Goal: Navigation & Orientation: Find specific page/section

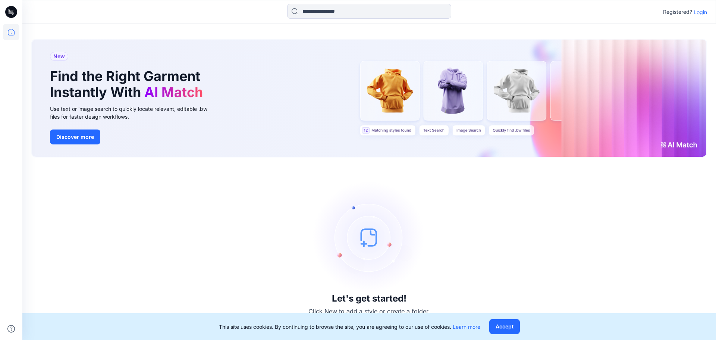
click at [699, 14] on p "Login" at bounding box center [700, 12] width 13 height 8
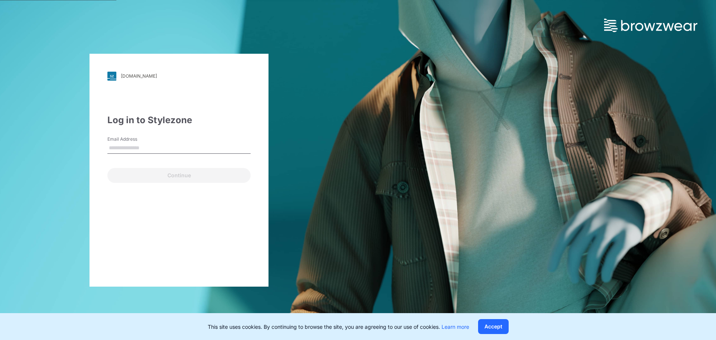
click at [156, 145] on input "Email Address" at bounding box center [178, 147] width 143 height 11
type input "**********"
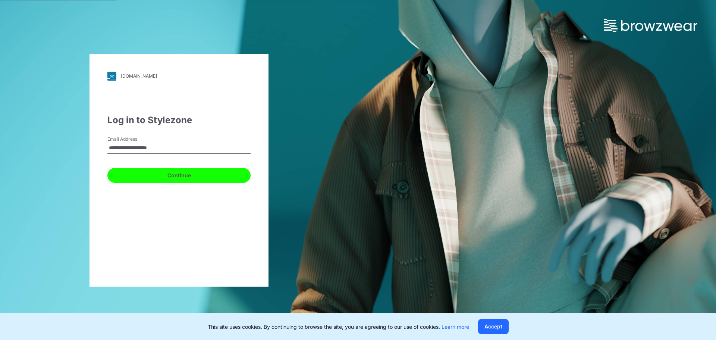
click at [169, 172] on button "Continue" at bounding box center [178, 175] width 143 height 15
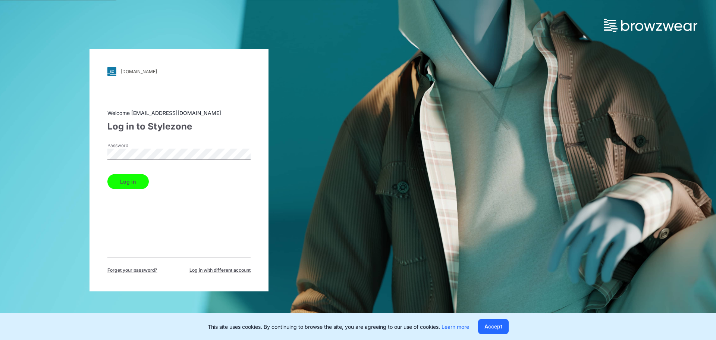
click at [144, 184] on button "Log in" at bounding box center [127, 181] width 41 height 15
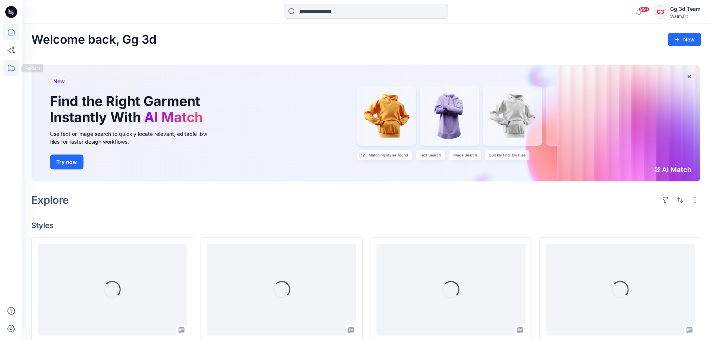
click at [14, 67] on icon at bounding box center [11, 68] width 7 height 6
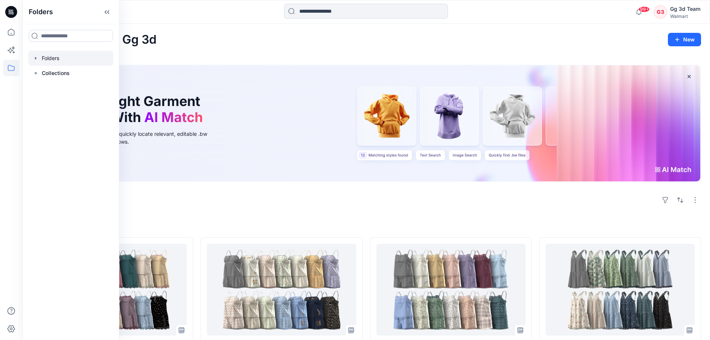
click at [50, 61] on div at bounding box center [70, 58] width 85 height 15
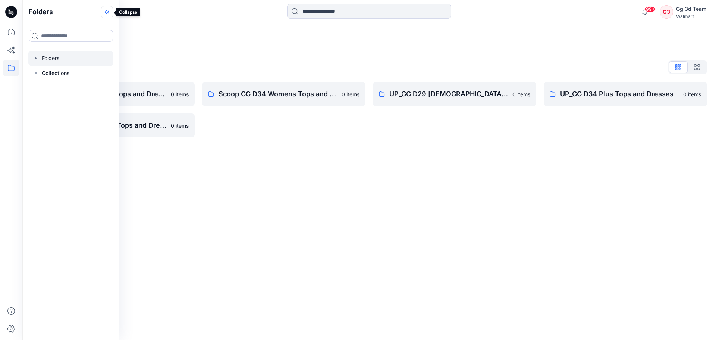
click at [105, 13] on icon at bounding box center [107, 12] width 12 height 12
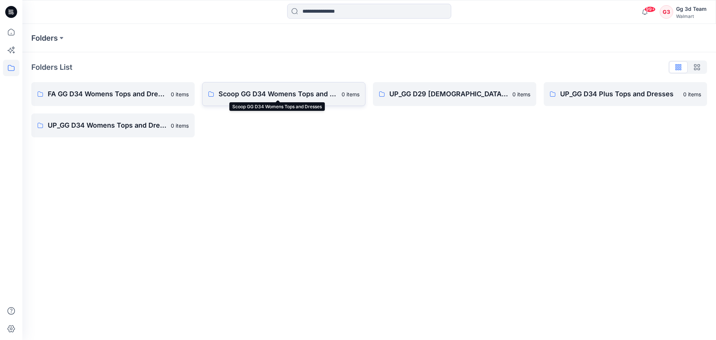
click at [238, 91] on p "Scoop GG D34 Womens Tops and Dresses" at bounding box center [278, 94] width 119 height 10
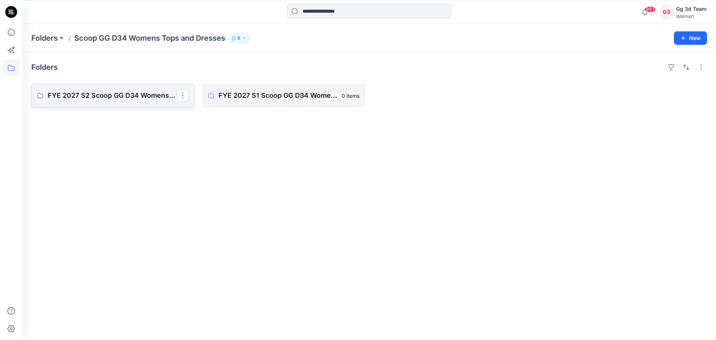
click at [123, 96] on p "FYE 2027 S2 Scoop GG D34 Womens Tops and Dresses" at bounding box center [112, 95] width 129 height 10
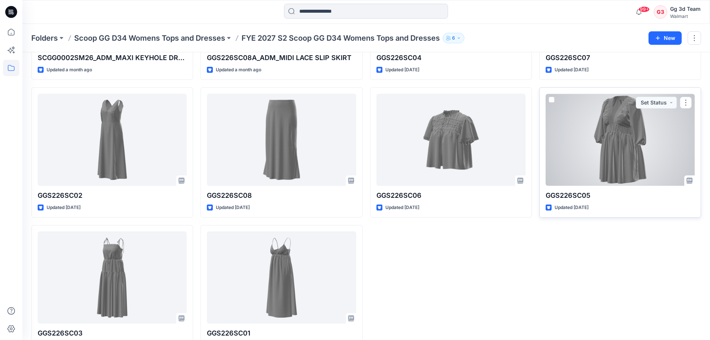
scroll to position [159, 0]
